Goal: Check status

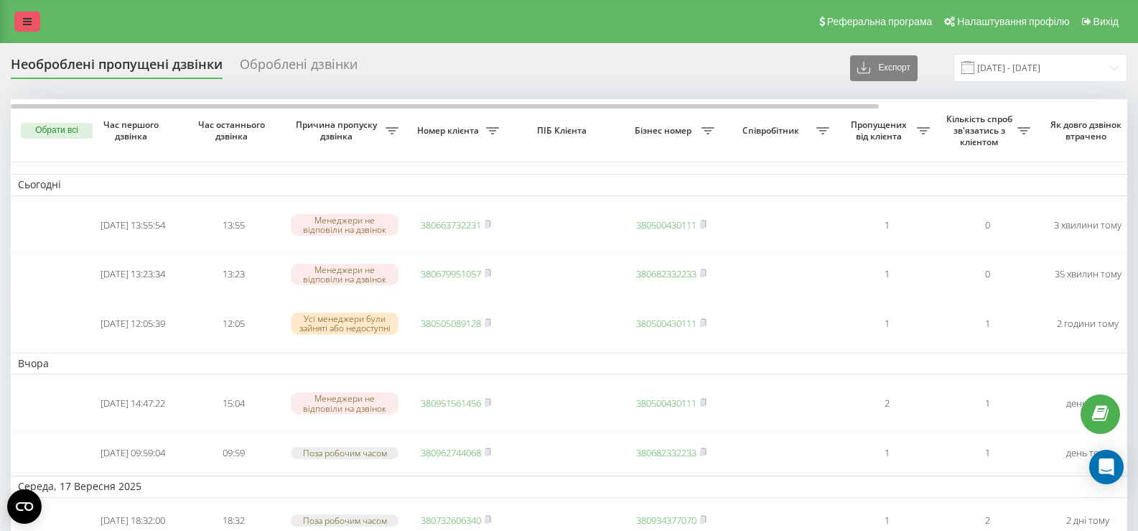
click at [32, 23] on link at bounding box center [27, 21] width 26 height 20
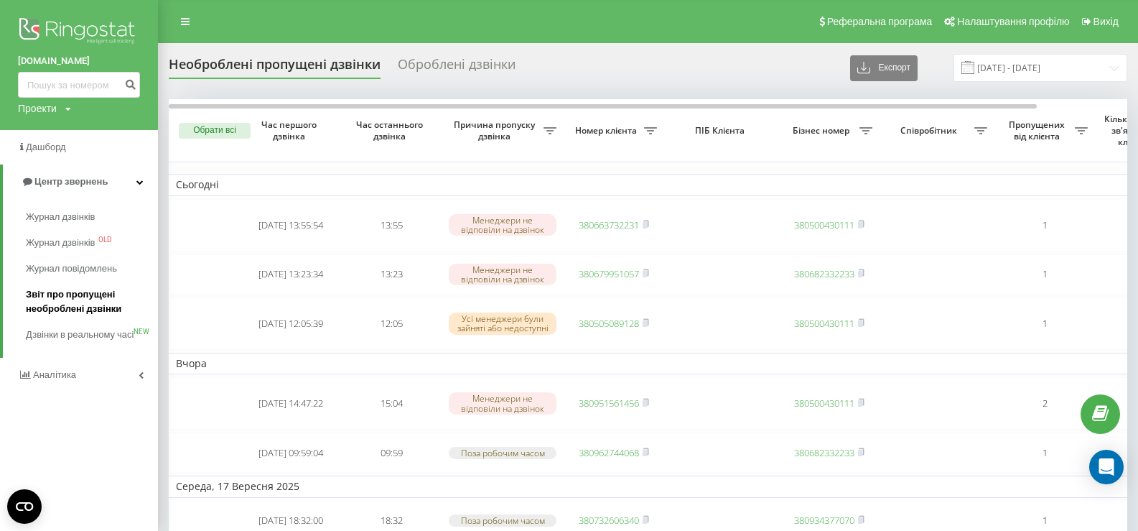
click at [92, 309] on span "Звіт про пропущені необроблені дзвінки" at bounding box center [88, 301] width 125 height 29
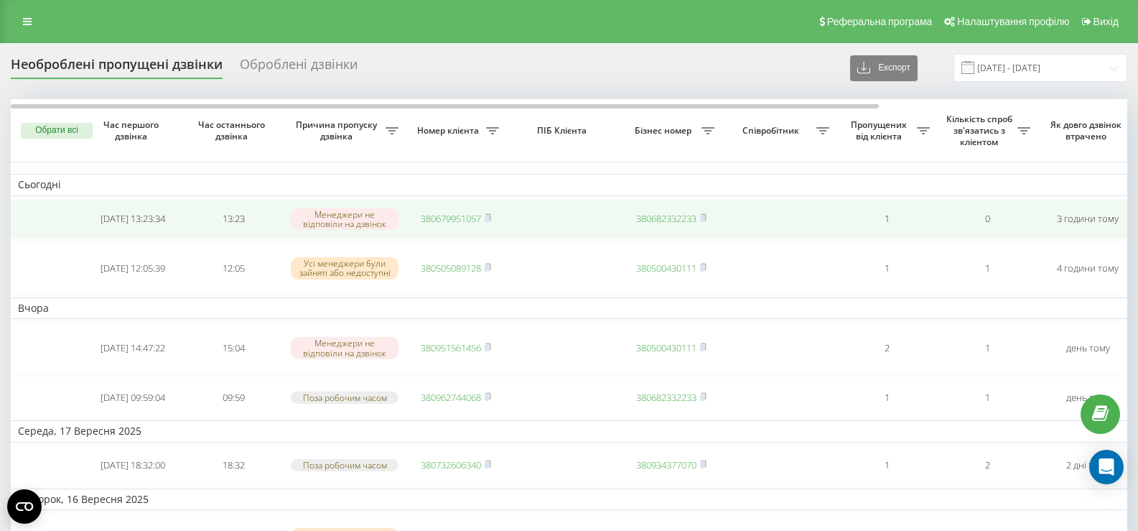
click at [496, 218] on td "380679951057" at bounding box center [456, 219] width 101 height 40
click at [489, 220] on rect at bounding box center [487, 218] width 4 height 6
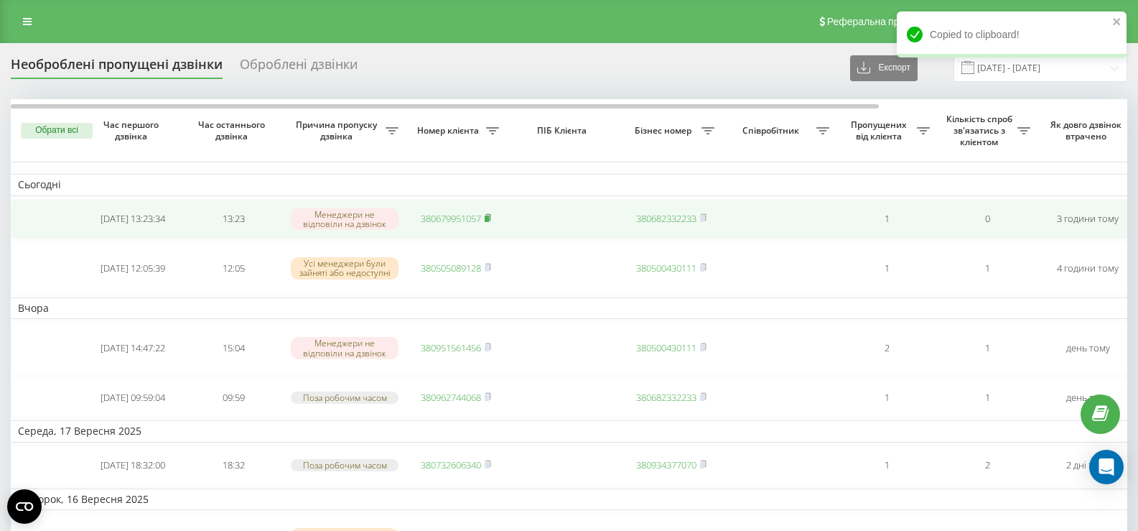
click at [489, 220] on rect at bounding box center [487, 218] width 4 height 6
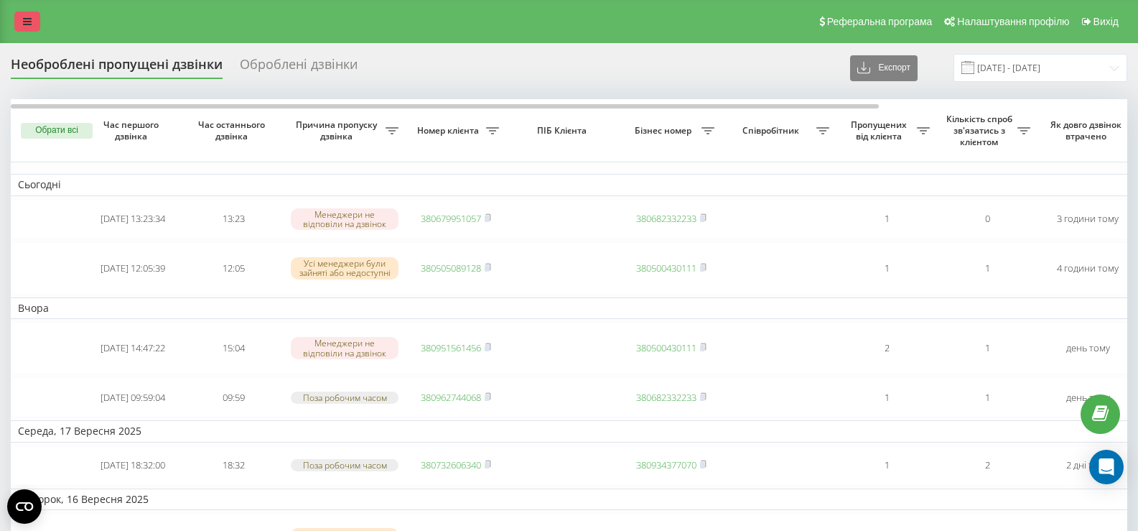
click at [29, 17] on icon at bounding box center [27, 22] width 9 height 10
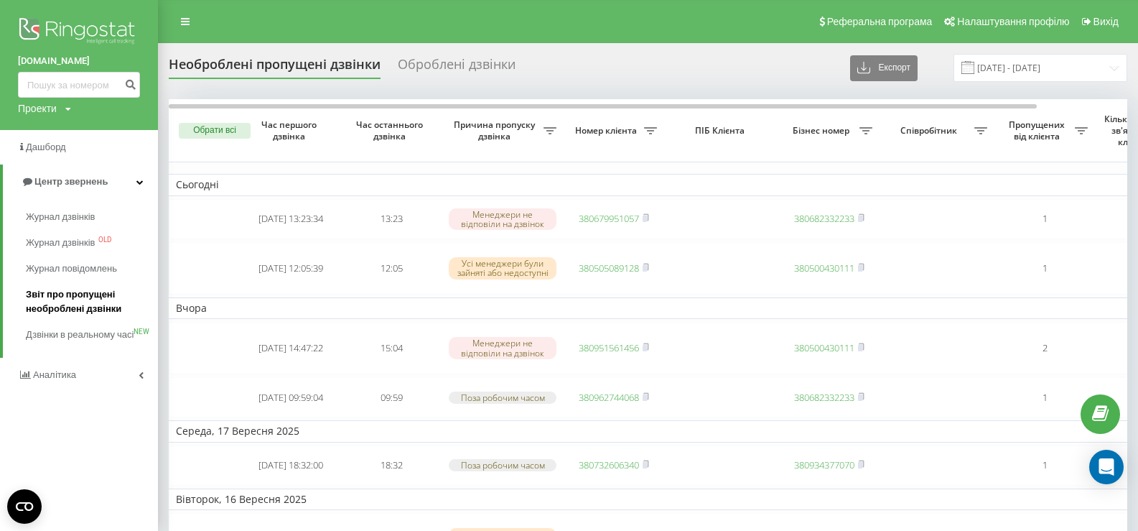
click at [49, 301] on span "Звіт про пропущені необроблені дзвінки" at bounding box center [88, 301] width 125 height 29
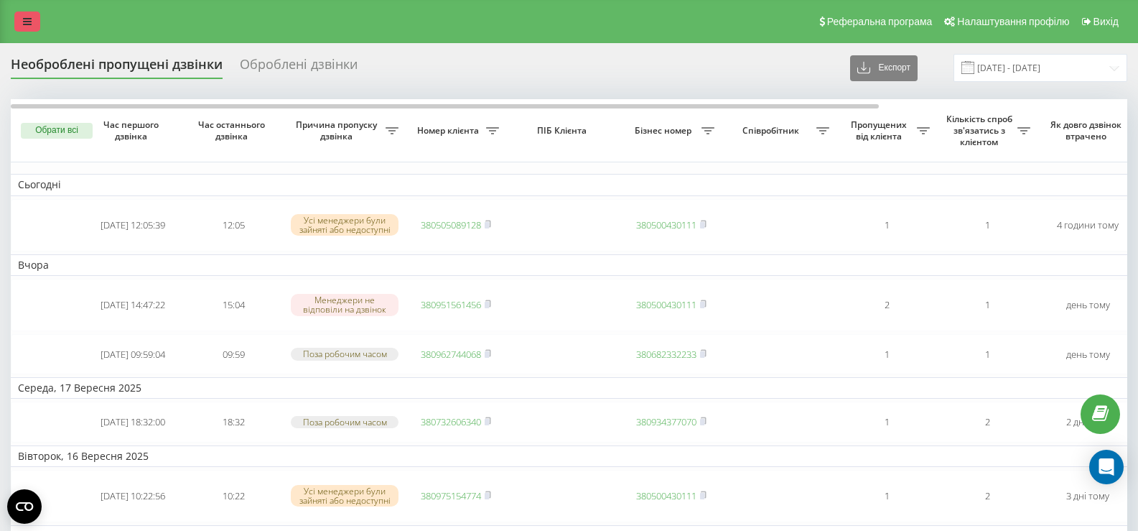
click at [26, 17] on icon at bounding box center [27, 22] width 9 height 10
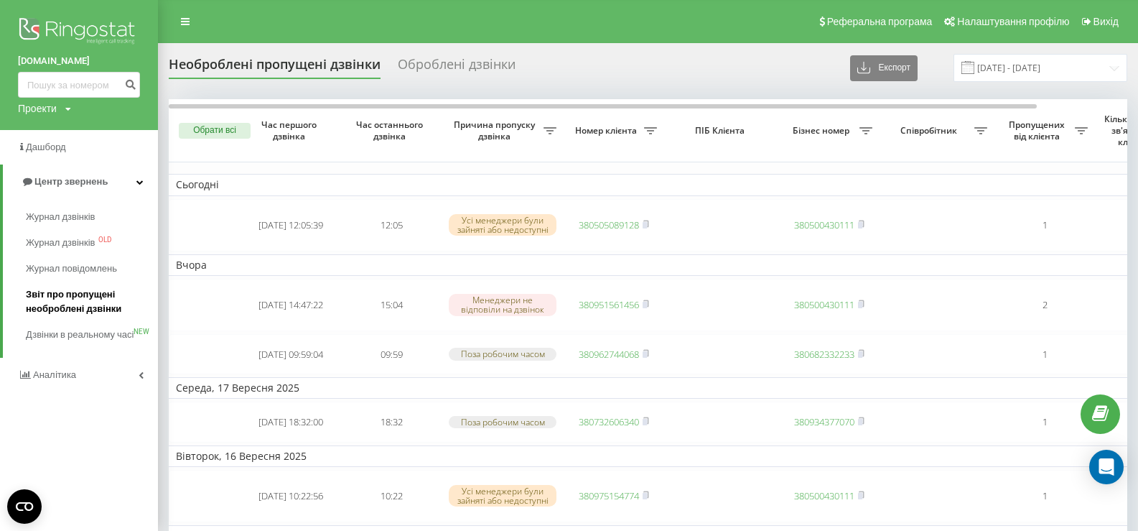
click at [57, 292] on span "Звіт про пропущені необроблені дзвінки" at bounding box center [88, 301] width 125 height 29
